Goal: Task Accomplishment & Management: Complete application form

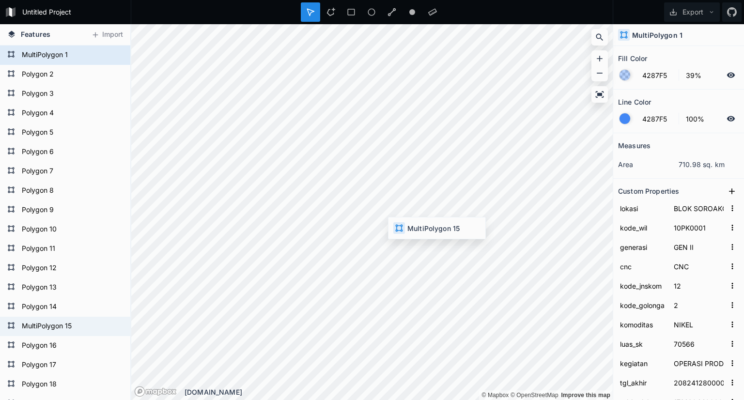
type input "KEC. [GEOGRAPHIC_DATA], [DEMOGRAPHIC_DATA]"
type input "I.T"
type input "6080"
type input "1924621200000"
type input "1670778000000"
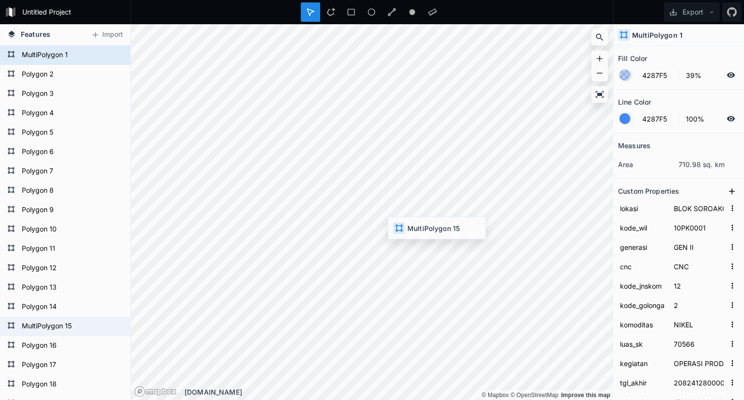
type input "1127/1/IUP/PMDN/2022"
type input "3472062122022230"
type input "CITRA ANGGUN BARATAMA"
type input "IUP"
type input "MOROWALI"
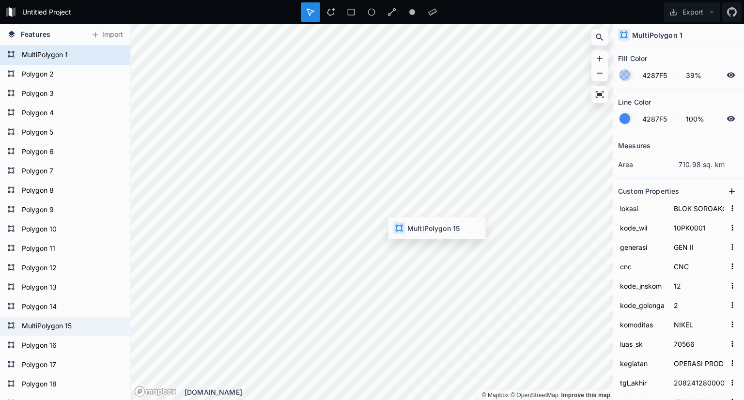
type input "06"
type input "[GEOGRAPHIC_DATA]"
type input "72"
type input "185724"
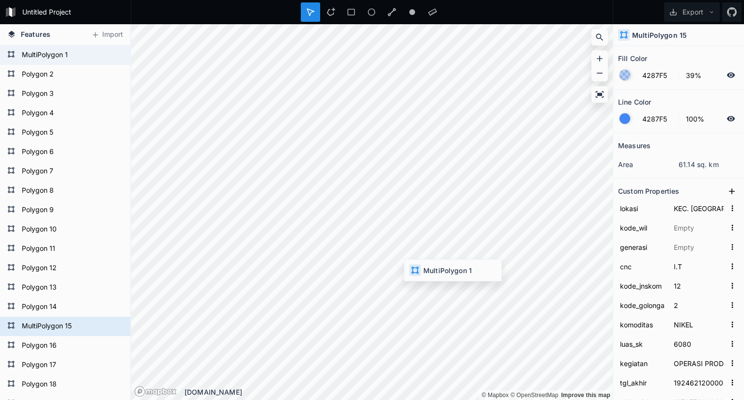
type input "BLOK SOROAKO. KAB. LUWU TIMUR DAN KAB. [GEOGRAPHIC_DATA]"
type input "10PK0001"
type input "GEN II"
type input "CNC"
type input "70566"
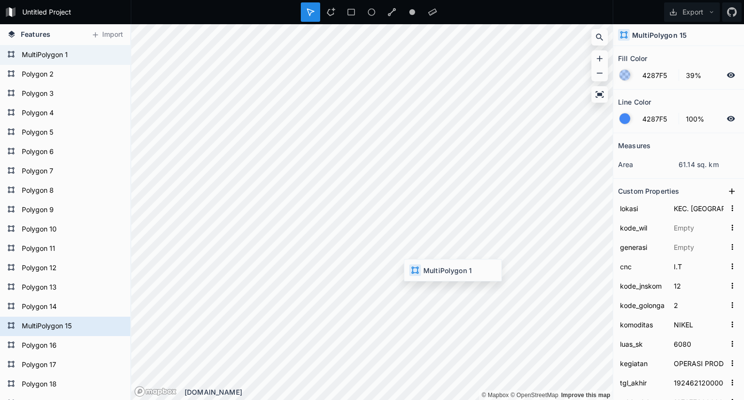
type input "2082412800000"
type input "1714694400000"
type input "01/1/IUP/PMA/2024"
type input "1400002122014048"
type input "VALE INDONESIA TBK"
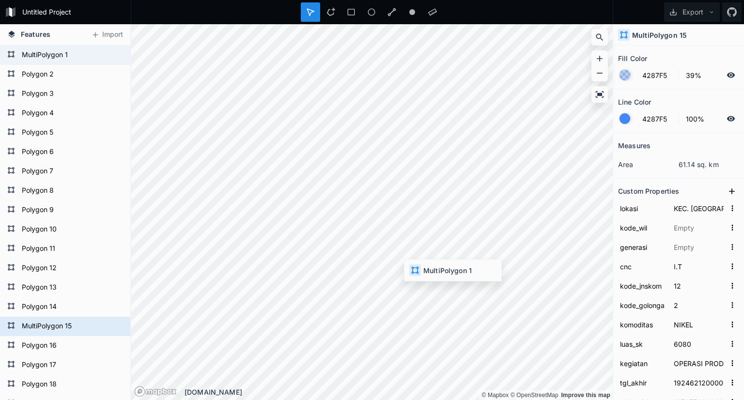
type input "IUPK"
type input "LUWU TIMUR"
type input "02,24"
type input "[GEOGRAPHIC_DATA], [GEOGRAPHIC_DATA]"
type input "72,73"
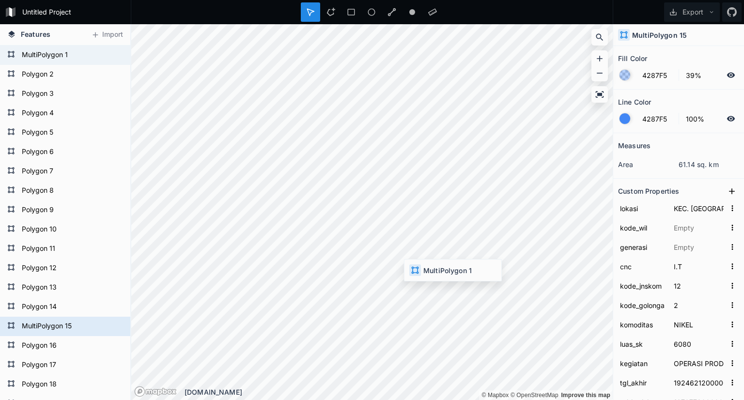
type input "4390"
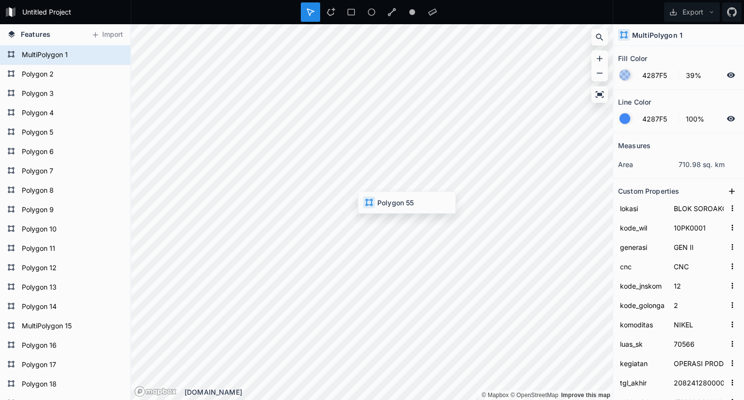
type input "KECAMATAN LEMBO"
type input "I.T"
type input "3239"
type input "1982336400000"
type input "1351184400000"
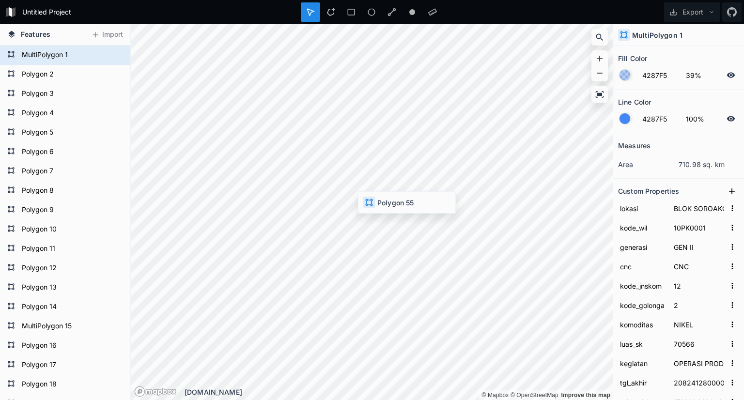
type input "540.3/SK.052/DESDM/X/2012"
type input "3372122122022001"
type input "KIMBERWAN INTERBUANA"
type input "IUP"
type input "MOROWALI"
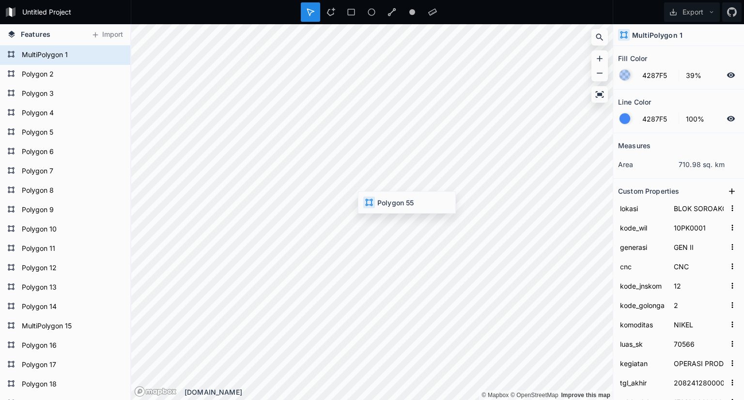
type input "12"
type input "[GEOGRAPHIC_DATA]"
type input "72"
type input "BUPATI"
type input "184806"
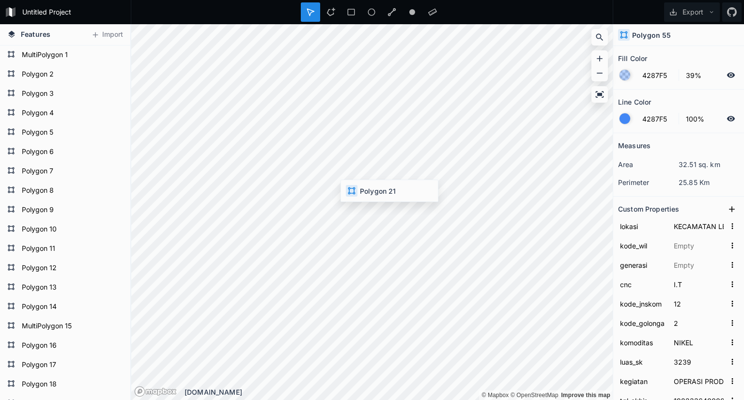
type input "DESA DULUPO DAN PO'ONA"
type input "MW 475"
type input "5093"
type input "1957194000000"
type input "1729098000000"
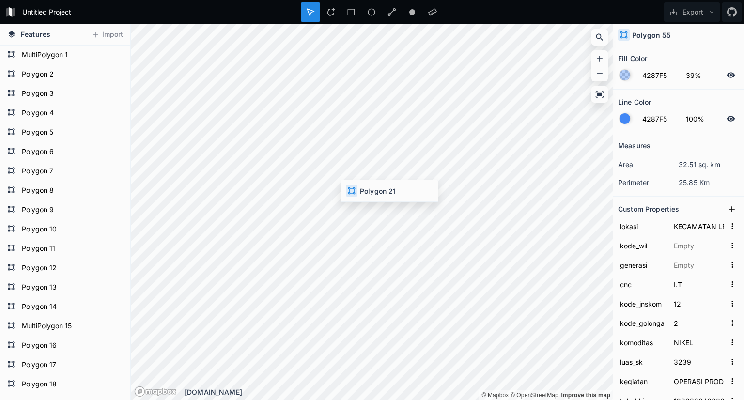
type input "24/1/IUP/PMDN/2024"
type input "3472122122022001"
type input "GUNUNG WANGI NIKELINDO"
type input "MENTERI"
type input "186191"
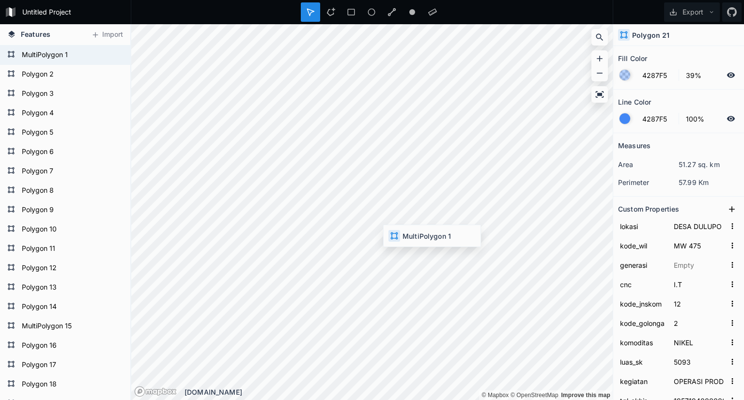
type input "BLOK SOROAKO. KAB. LUWU TIMUR DAN KAB. [GEOGRAPHIC_DATA]"
type input "10PK0001"
type input "GEN II"
type input "CNC"
type input "70566"
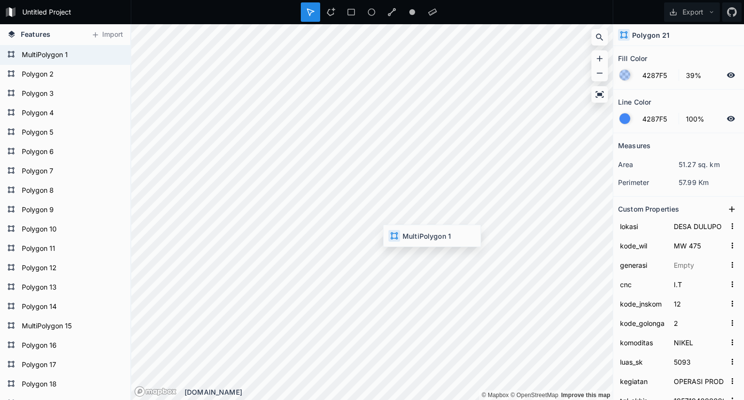
type input "2082412800000"
type input "1714694400000"
type input "01/1/IUP/PMA/2024"
type input "1400002122014048"
type input "VALE INDONESIA TBK"
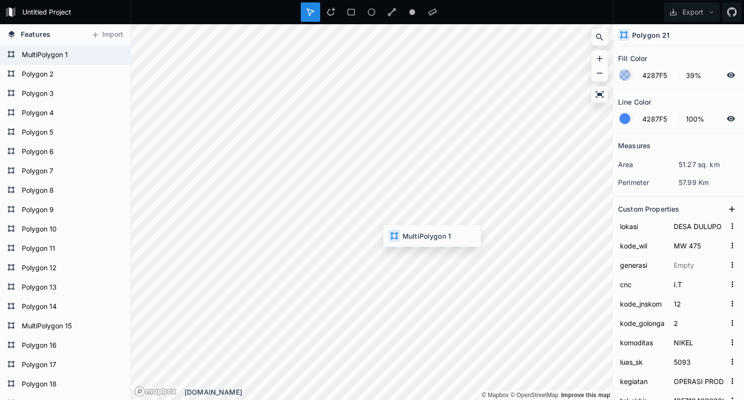
type input "IUPK"
type input "LUWU TIMUR"
type input "02,24"
type input "[GEOGRAPHIC_DATA], [GEOGRAPHIC_DATA]"
type input "72,73"
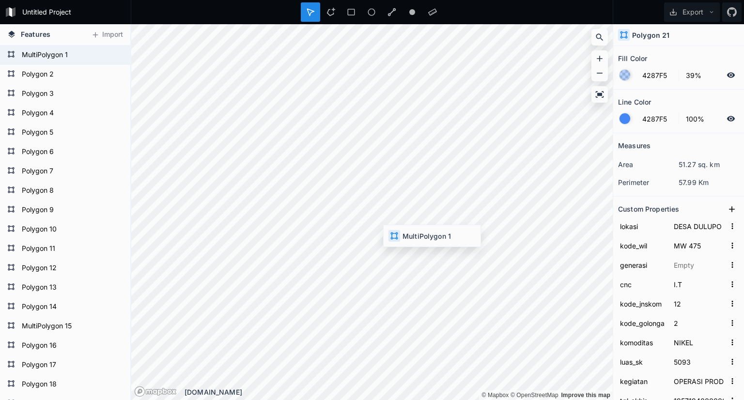
type input "4390"
